Goal: Transaction & Acquisition: Purchase product/service

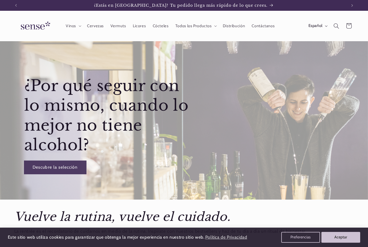
click at [48, 168] on link "Descubre la selección" at bounding box center [55, 167] width 62 height 13
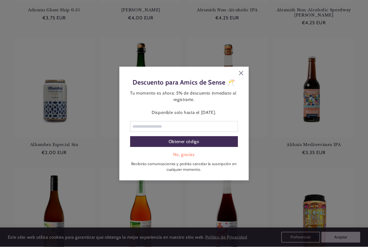
scroll to position [201, 0]
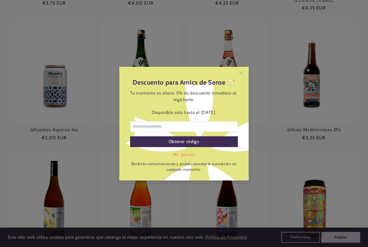
click at [242, 75] on icon at bounding box center [241, 73] width 4 height 4
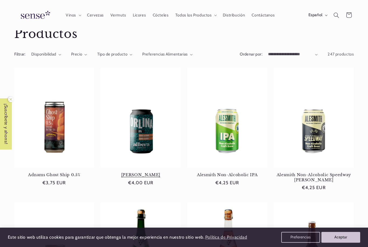
scroll to position [0, 0]
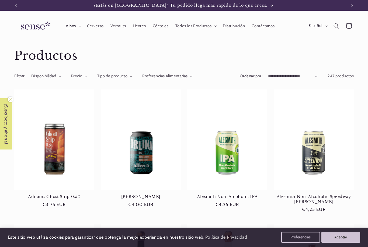
click at [76, 27] on span "Vinos" at bounding box center [71, 25] width 10 height 5
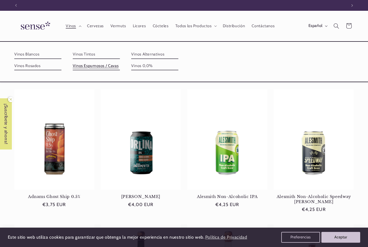
click at [120, 62] on link "Vinos Espumosos / Cavas" at bounding box center [96, 66] width 47 height 9
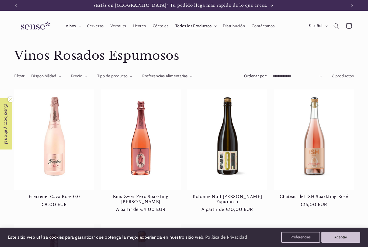
select select "**********"
